Goal: Task Accomplishment & Management: Use online tool/utility

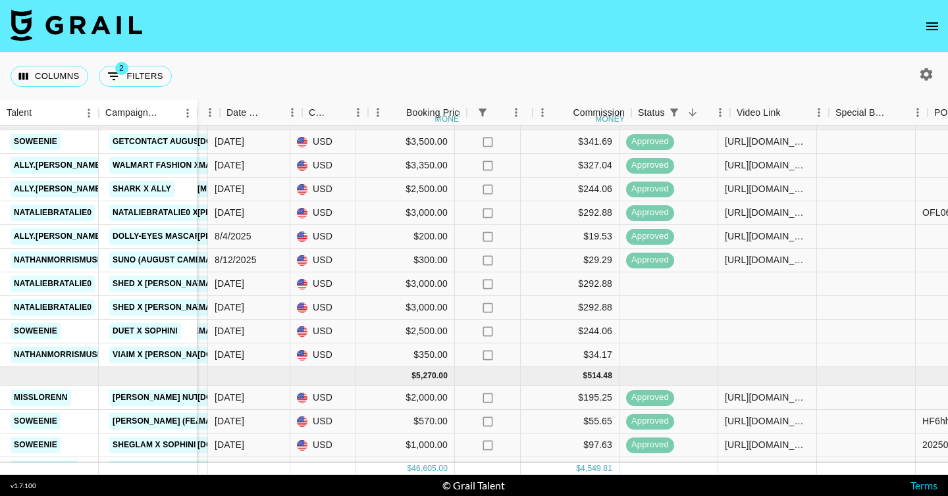
scroll to position [621, 713]
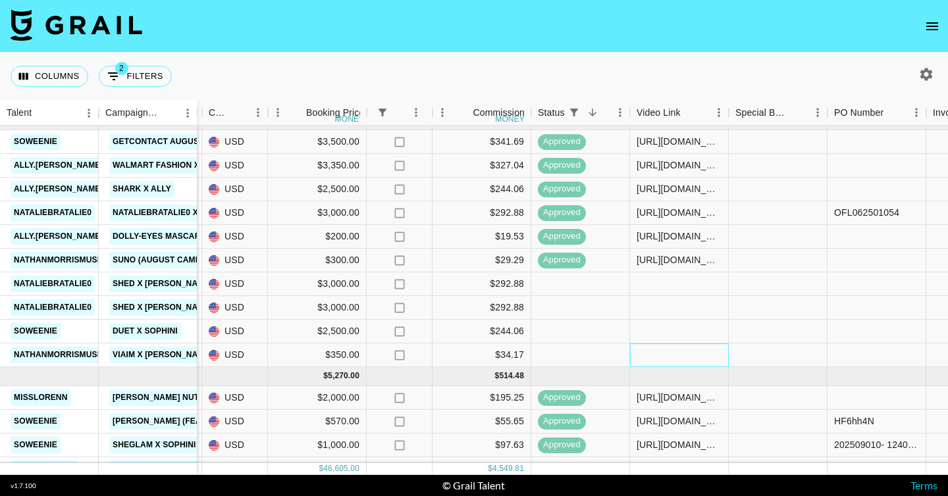
click at [682, 359] on div at bounding box center [679, 356] width 99 height 24
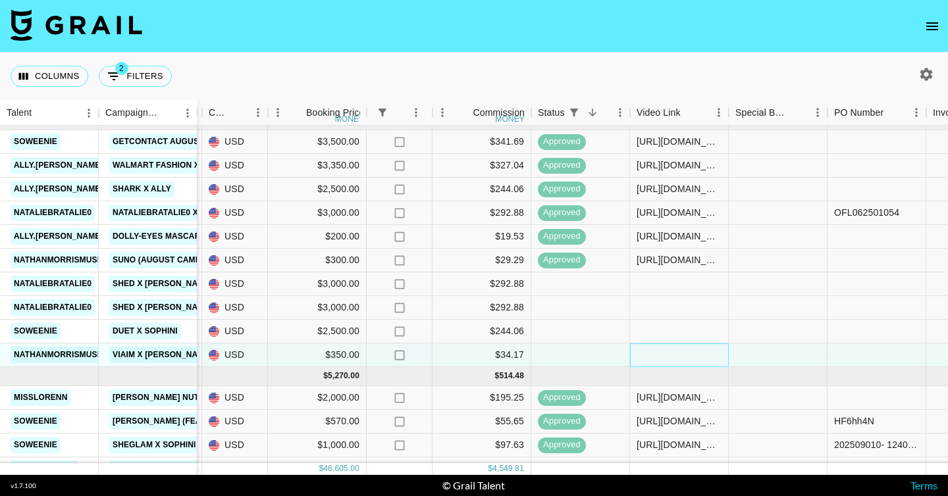
click at [682, 359] on div at bounding box center [679, 356] width 99 height 24
type input "https://www.tiktok.com/@nathanmorrismusic/video/7550057974513929527?is_from_web…"
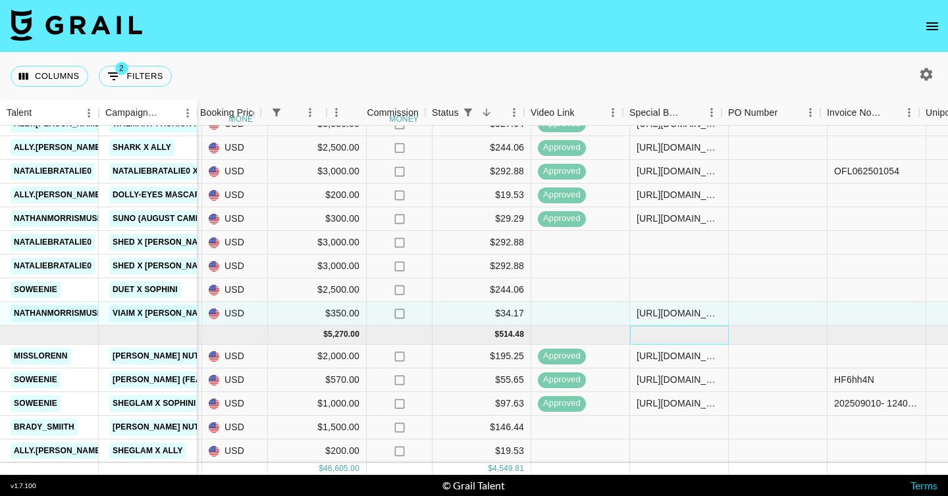
scroll to position [663, 1336]
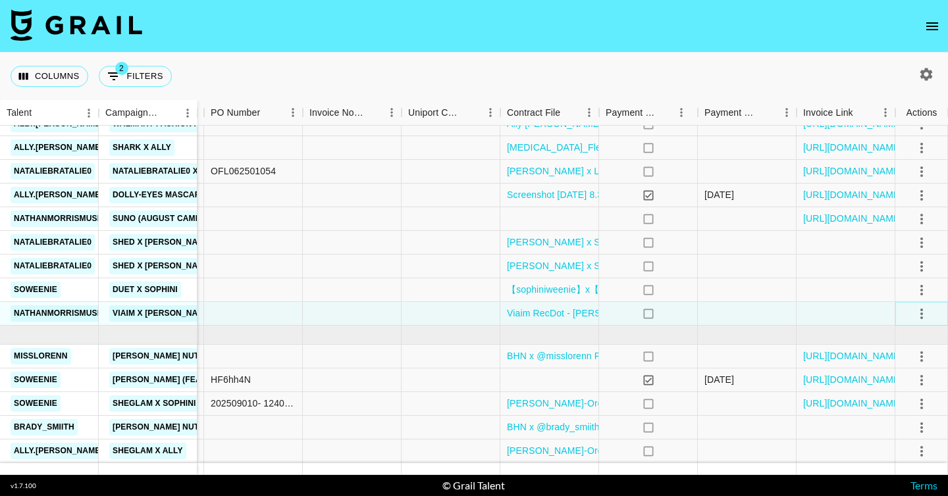
click at [925, 317] on icon "select merge strategy" at bounding box center [922, 314] width 16 height 16
click at [897, 439] on div "Approve" at bounding box center [893, 437] width 40 height 16
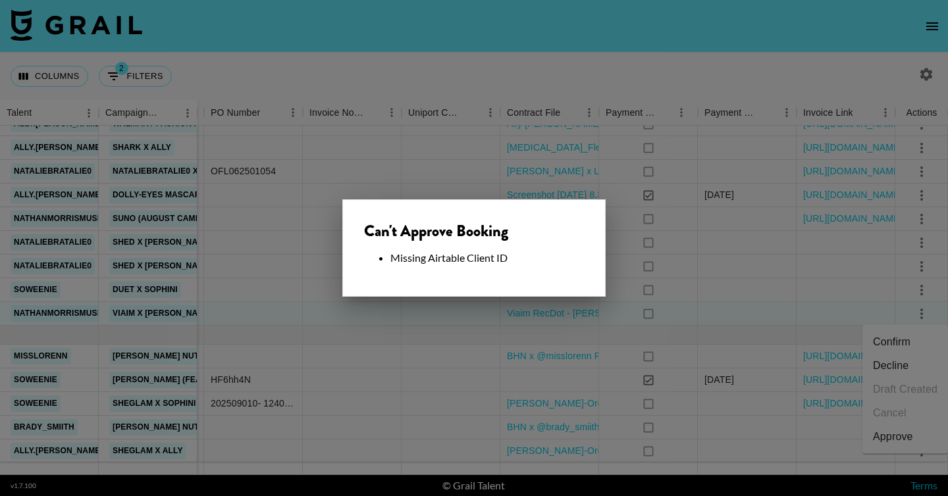
click at [625, 333] on div at bounding box center [474, 248] width 948 height 496
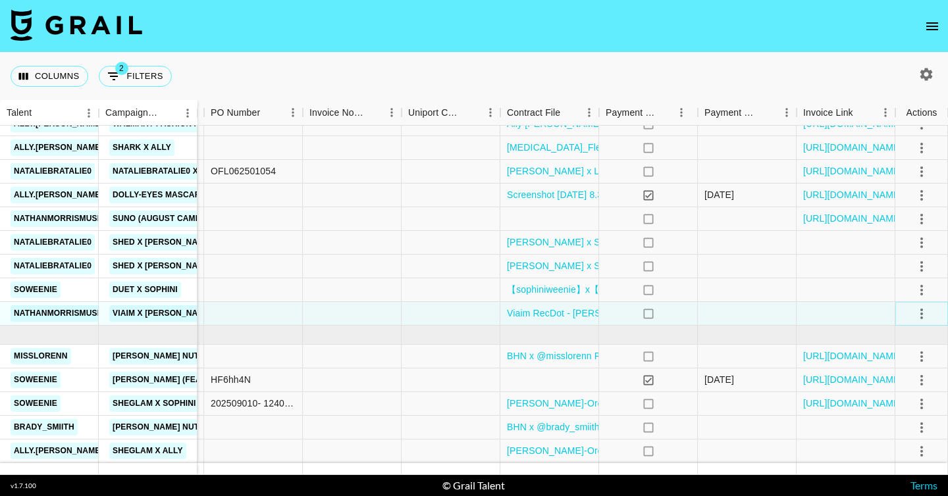
click at [911, 316] on button "select merge strategy" at bounding box center [921, 314] width 22 height 22
click at [890, 342] on li "Confirm" at bounding box center [905, 342] width 86 height 24
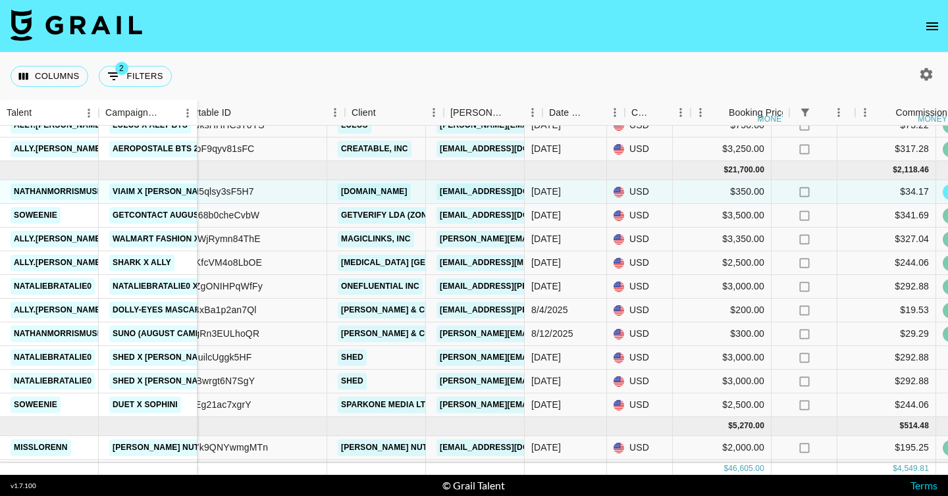
scroll to position [571, 290]
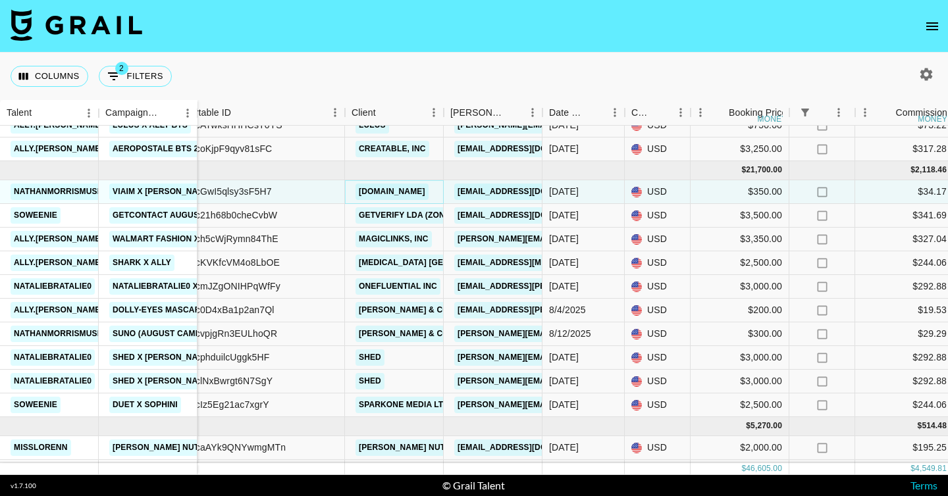
click at [375, 190] on link "Gotvoom.inc" at bounding box center [391, 192] width 73 height 16
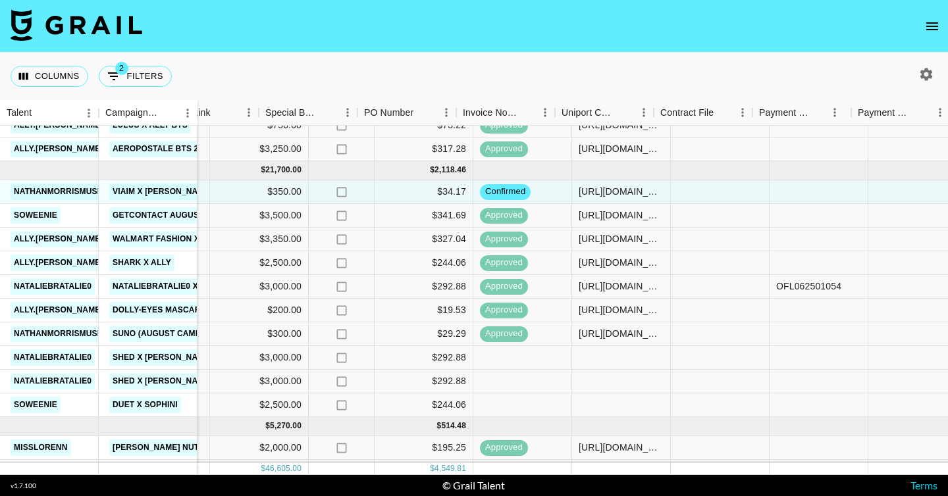
scroll to position [571, 1336]
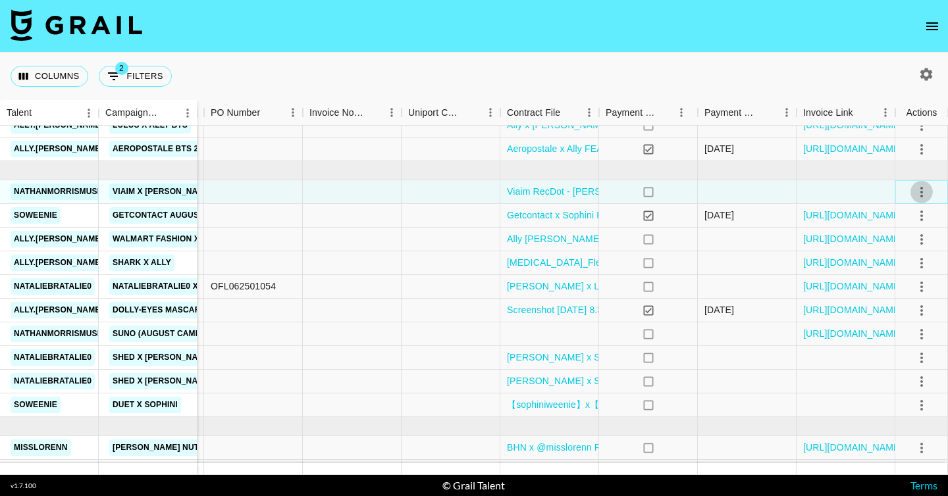
click at [924, 188] on icon "select merge strategy" at bounding box center [922, 192] width 16 height 16
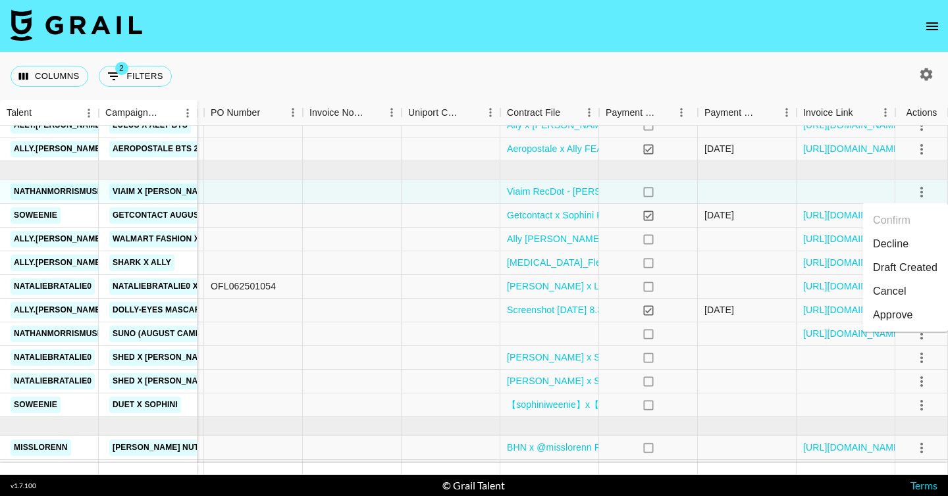
click at [895, 318] on div "Approve" at bounding box center [893, 315] width 40 height 16
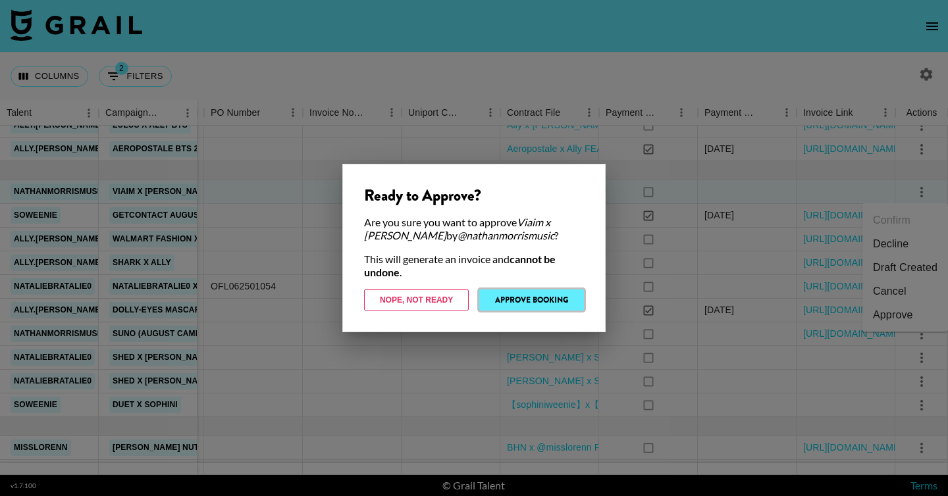
click at [525, 294] on button "Approve Booking" at bounding box center [531, 300] width 105 height 21
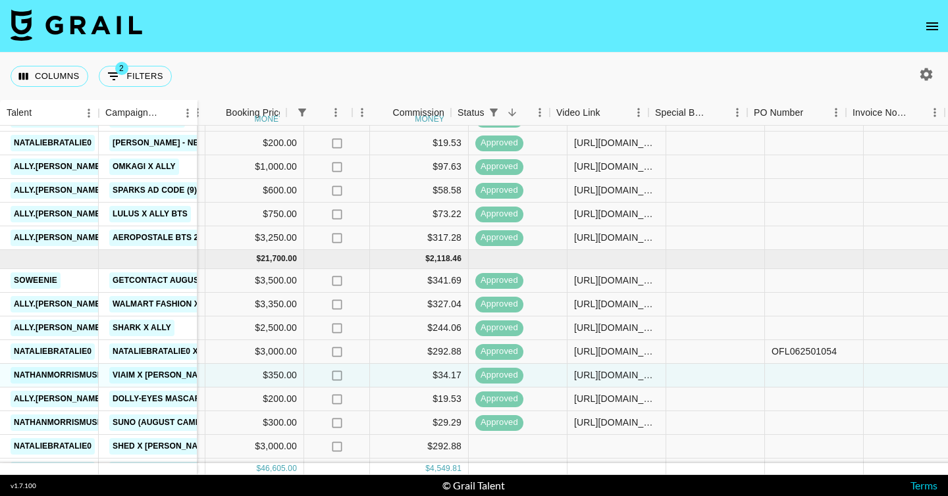
scroll to position [483, 793]
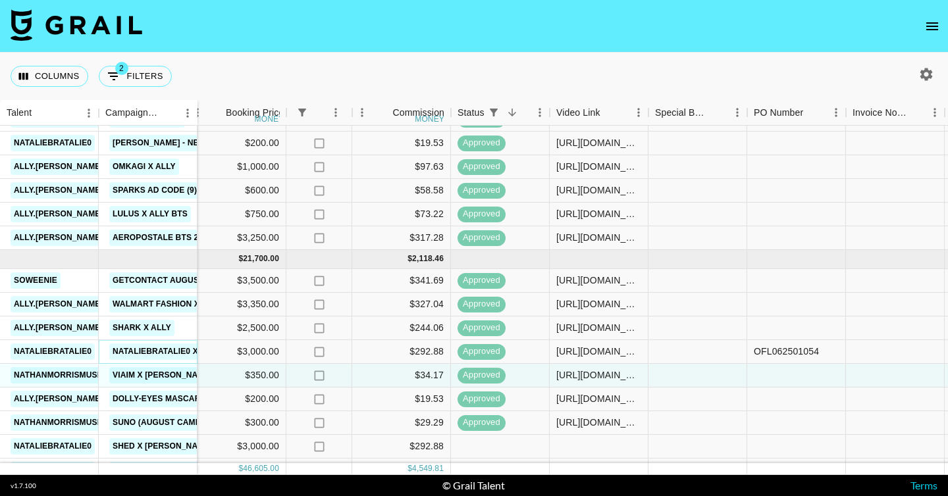
click at [172, 351] on link "Nataliebratalie0 X L'Oréal Paris: Faux Brow" at bounding box center [214, 352] width 210 height 16
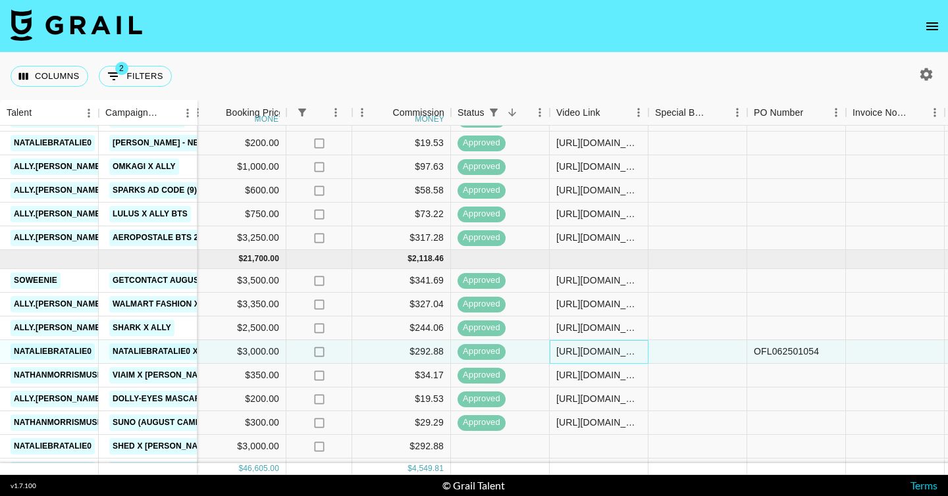
click at [606, 350] on div "[URL][DOMAIN_NAME]" at bounding box center [598, 351] width 85 height 13
click at [681, 292] on div at bounding box center [697, 281] width 99 height 24
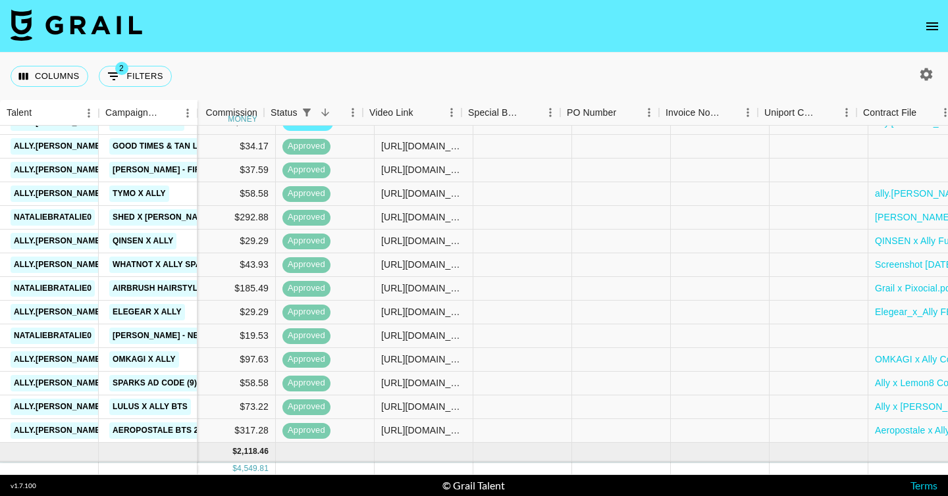
scroll to position [290, 1336]
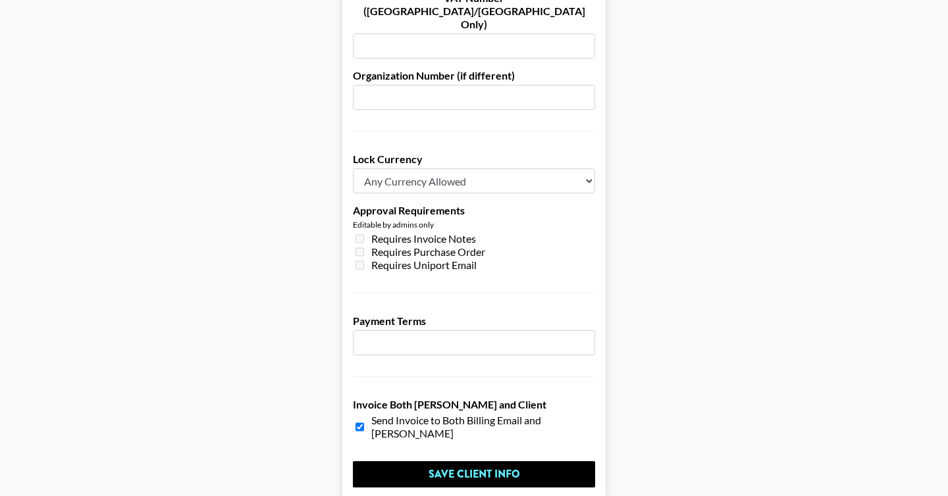
scroll to position [1011, 0]
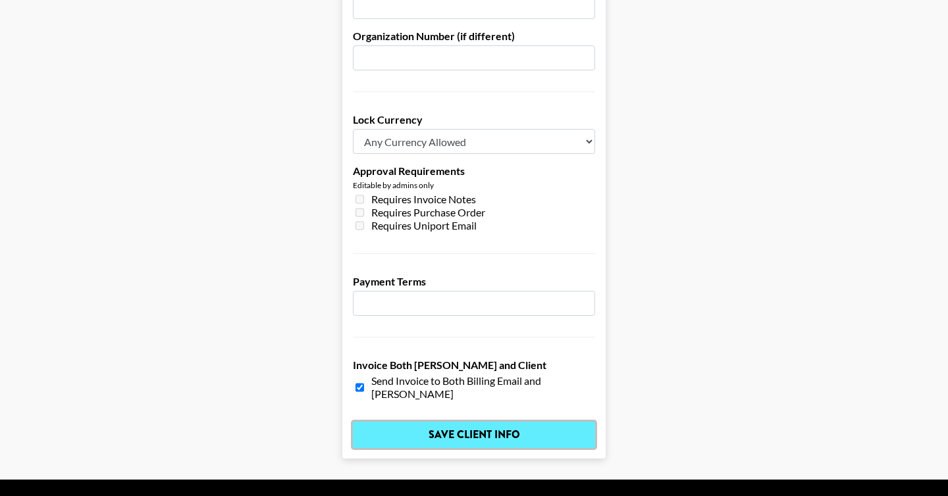
click at [508, 422] on input "Save Client Info" at bounding box center [474, 435] width 242 height 26
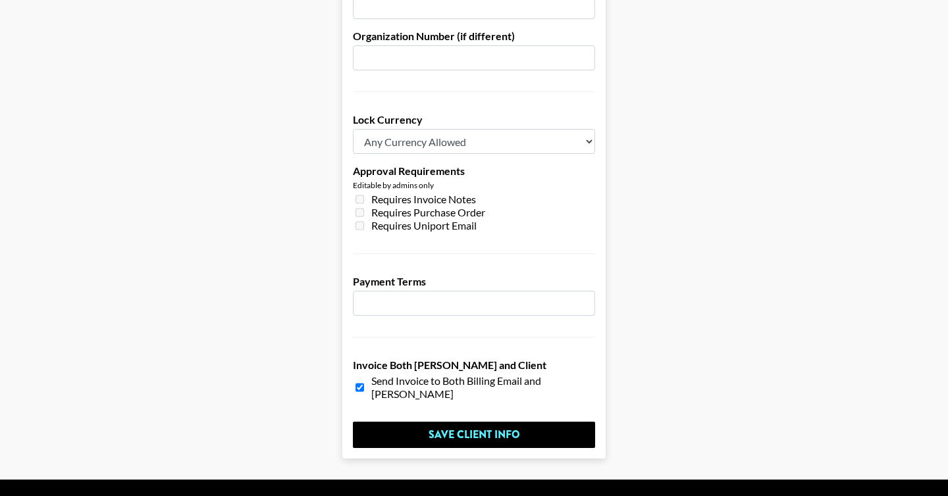
scroll to position [0, 0]
